Goal: Task Accomplishment & Management: Use online tool/utility

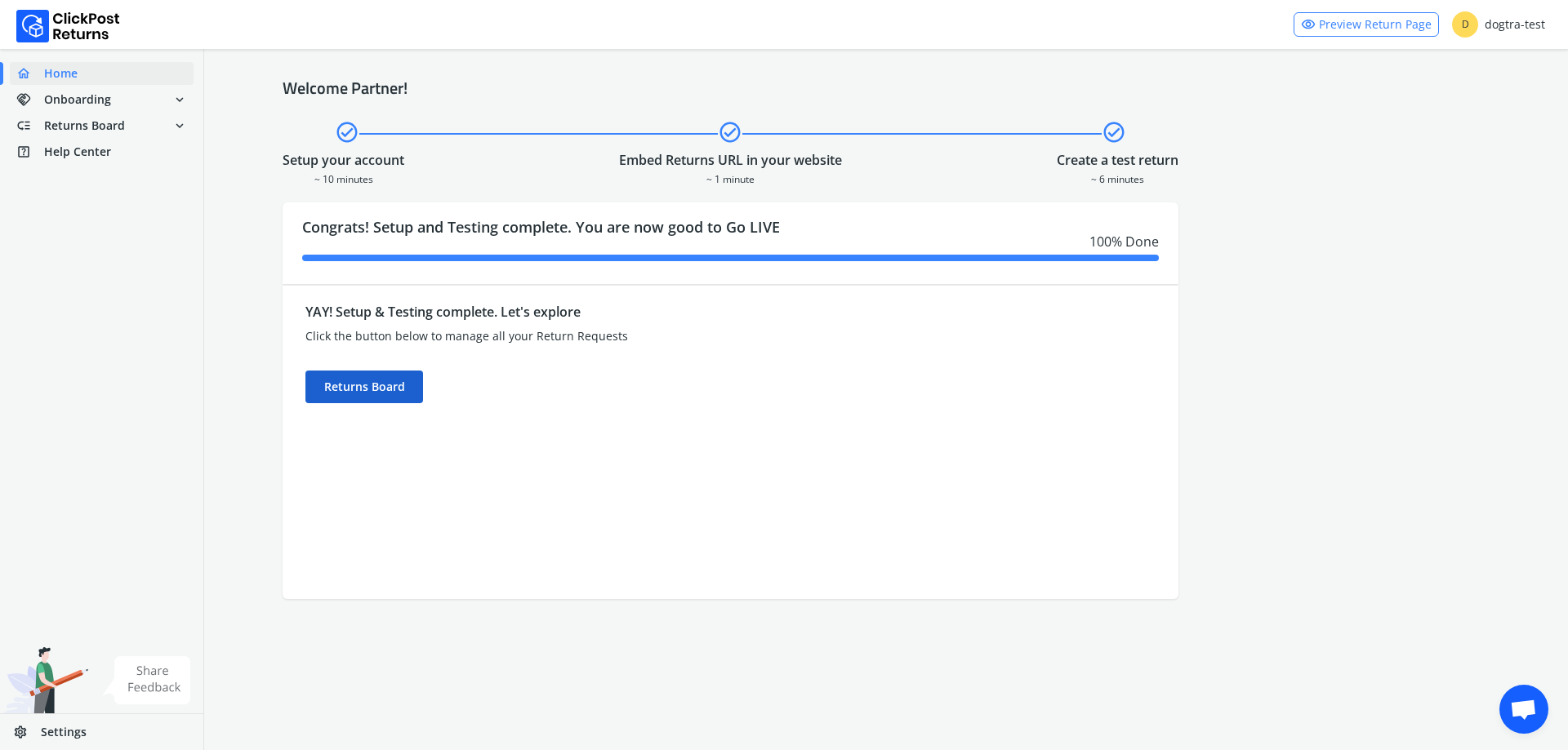
click at [401, 386] on div "Returns Board" at bounding box center [364, 386] width 118 height 33
